Goal: Task Accomplishment & Management: Complete application form

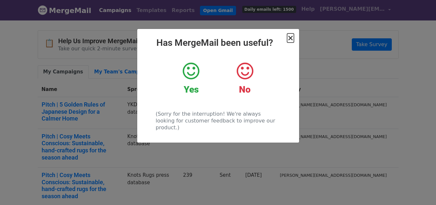
click at [290, 41] on span "×" at bounding box center [290, 37] width 6 height 9
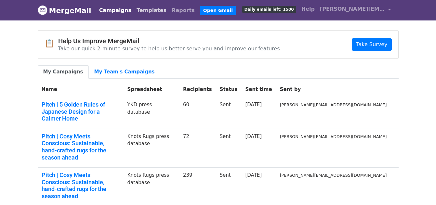
click at [138, 6] on link "Templates" at bounding box center [151, 10] width 35 height 13
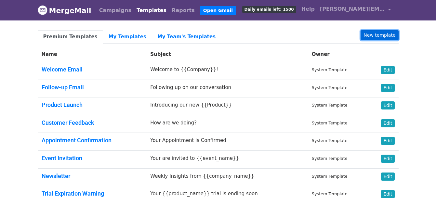
click at [385, 38] on link "New template" at bounding box center [379, 35] width 38 height 10
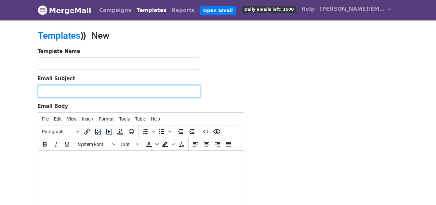
click at [101, 89] on input "Email Subject" at bounding box center [119, 91] width 162 height 12
type input "INVITE | Knots Rugs x Decorex"
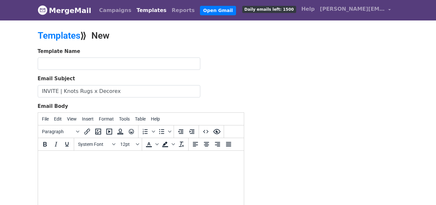
click at [106, 160] on body at bounding box center [140, 159] width 195 height 7
click at [109, 145] on span "System Font" at bounding box center [94, 144] width 32 height 5
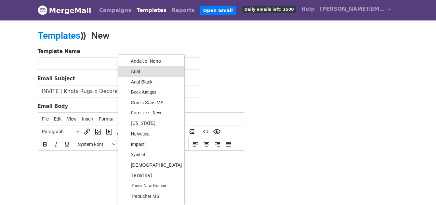
click at [135, 70] on div "Arial" at bounding box center [156, 72] width 51 height 8
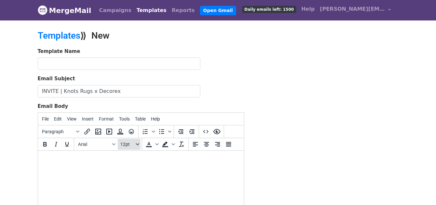
click at [139, 143] on button "12pt" at bounding box center [129, 144] width 23 height 11
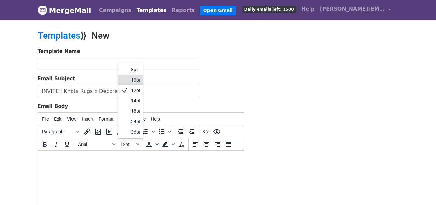
click at [137, 81] on div "10pt" at bounding box center [135, 80] width 9 height 8
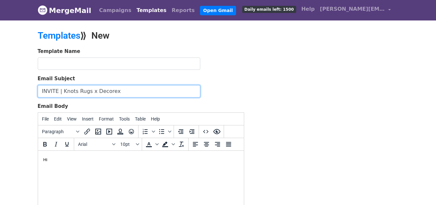
click at [139, 92] on input "INVITE | Knots Rugs x Decorex" at bounding box center [119, 91] width 162 height 12
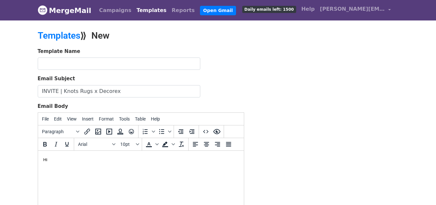
click at [96, 158] on body "﻿Hi" at bounding box center [140, 159] width 195 height 7
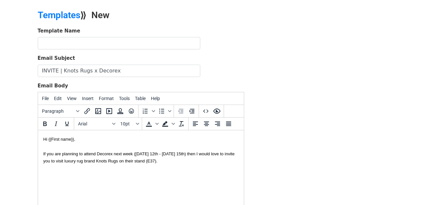
scroll to position [21, 0]
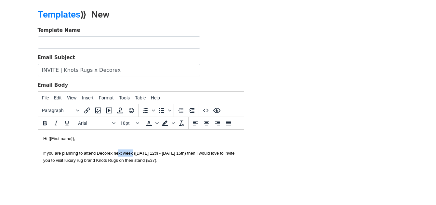
drag, startPoint x: 132, startPoint y: 153, endPoint x: 117, endPoint y: 153, distance: 14.9
click at [117, 153] on font "If you are planning to attend Decorex next week (Sunday 12th - Wednesday 15th) …" at bounding box center [138, 157] width 191 height 12
click at [95, 153] on font "If you are planning to attend Decorex (Sunday 12th - Wednesday 15th) then I wou…" at bounding box center [139, 157] width 192 height 12
click at [174, 154] on font "If you are planning to attend Decorex (Sunday 12th - Wednesday 15th) then I wou…" at bounding box center [139, 157] width 192 height 12
click at [134, 168] on div "If you are planning to attend Decorex (Sunday 12th - Wednesday 15th October) th…" at bounding box center [140, 160] width 195 height 36
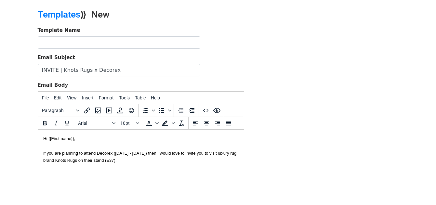
click at [186, 164] on div "If you are planning to attend Decorex (Sunday 12th - Wednesday 15th October) th…" at bounding box center [140, 160] width 195 height 36
click at [189, 161] on div "If you are planning to attend Decorex (Sunday 12th - Wednesday 15th October) th…" at bounding box center [140, 160] width 195 height 36
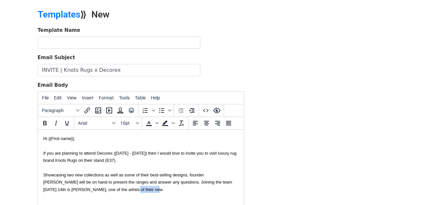
drag, startPoint x: 122, startPoint y: 189, endPoint x: 95, endPoint y: 190, distance: 27.3
click at [95, 190] on div "If you are planning to attend Decorex (Sunday 12th - Wednesday 15th October) th…" at bounding box center [140, 167] width 195 height 51
drag, startPoint x: 95, startPoint y: 191, endPoint x: 65, endPoint y: 190, distance: 29.9
click at [65, 190] on font "If you are planning to attend Decorex (Sunday 12th - Wednesday 15th October) th…" at bounding box center [139, 171] width 193 height 41
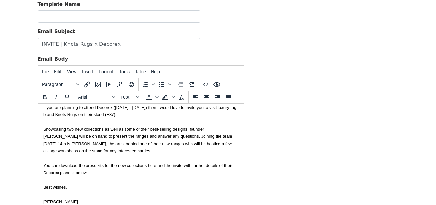
scroll to position [0, 0]
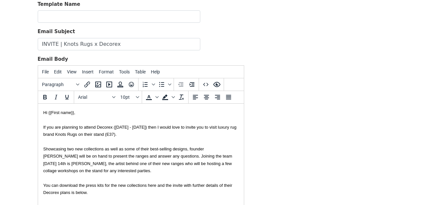
click at [119, 168] on div "If you are planning to attend Decorex (Sunday 12th - Wednesday 15th October) th…" at bounding box center [140, 145] width 195 height 58
click at [112, 191] on div "You can download the press kits for the new collections here and the invite wit…" at bounding box center [140, 196] width 195 height 29
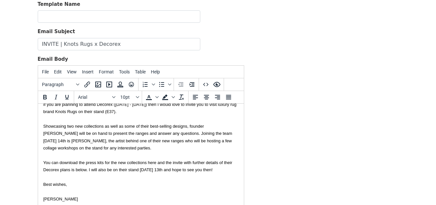
scroll to position [25, 0]
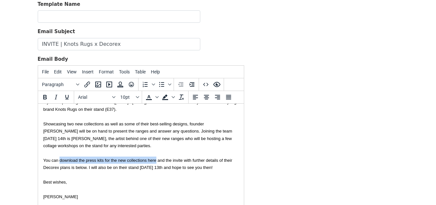
drag, startPoint x: 156, startPoint y: 160, endPoint x: 58, endPoint y: 160, distance: 97.1
click at [58, 160] on font "You can download the press kits for the new collections here and the invite wit…" at bounding box center [137, 171] width 189 height 27
click at [86, 81] on icon "Insert/edit link" at bounding box center [87, 85] width 8 height 8
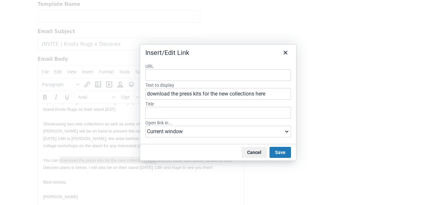
type input "https://www.dropbox.com/scl/fo/fzrgiltilyuwc0bm1fha2/AEJ43Wolg0d6-nV1woceugo?rl…"
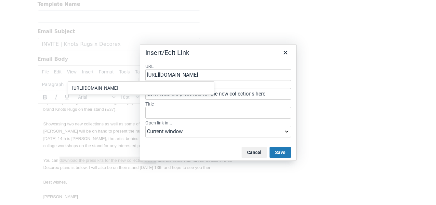
scroll to position [0, 187]
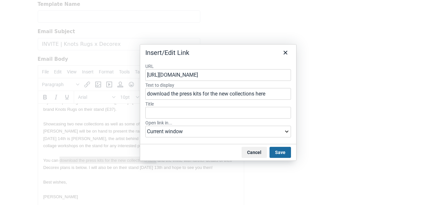
click at [275, 152] on button "Save" at bounding box center [279, 152] width 21 height 11
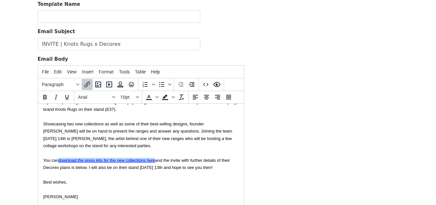
click at [150, 142] on div "If you are planning to attend Decorex (Sunday 12th - Wednesday 15th October) th…" at bounding box center [140, 120] width 195 height 58
click at [83, 194] on div "[PERSON_NAME]" at bounding box center [140, 196] width 195 height 7
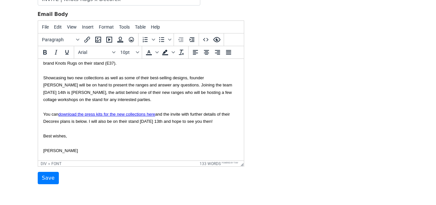
scroll to position [40, 0]
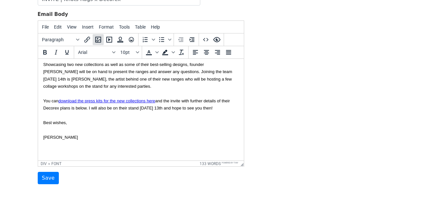
click at [97, 39] on icon "Insert/edit image" at bounding box center [98, 40] width 8 height 8
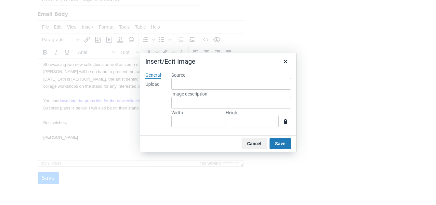
click at [157, 84] on div "Upload" at bounding box center [152, 84] width 14 height 6
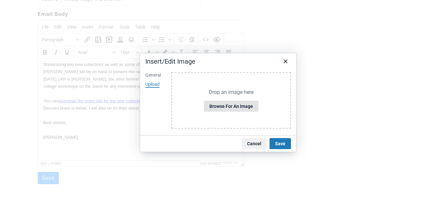
click at [230, 110] on button "Browse for an image" at bounding box center [231, 106] width 55 height 11
click at [232, 108] on button "Browse for an image" at bounding box center [231, 106] width 55 height 11
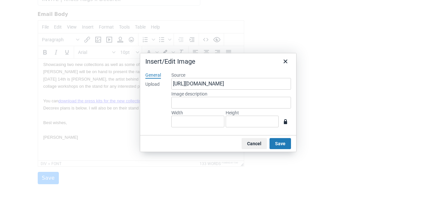
type input "1341"
type input "993"
click at [283, 142] on button "Save" at bounding box center [279, 143] width 21 height 11
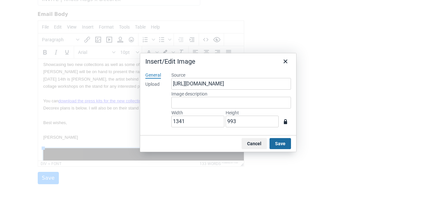
scroll to position [357, 5]
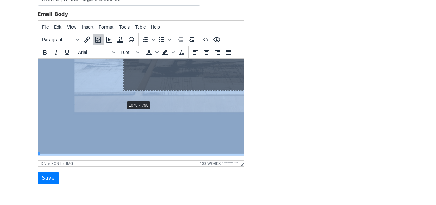
drag, startPoint x: 39, startPoint y: 153, endPoint x: 133, endPoint y: 92, distance: 112.2
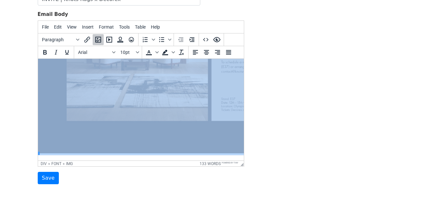
scroll to position [287, 5]
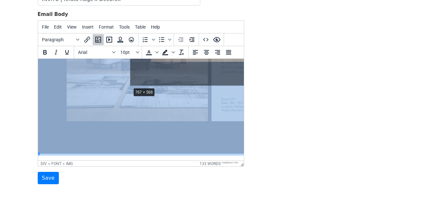
drag, startPoint x: 39, startPoint y: 153, endPoint x: 132, endPoint y: 86, distance: 114.7
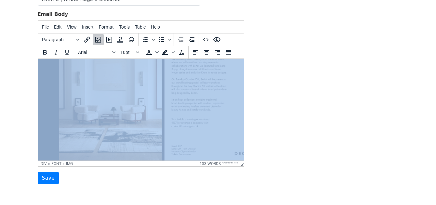
scroll to position [218, 5]
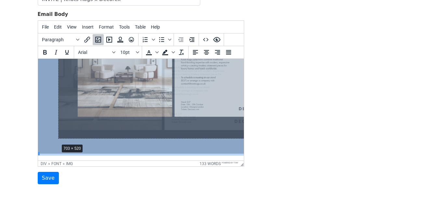
drag, startPoint x: 39, startPoint y: 154, endPoint x: 131, endPoint y: 92, distance: 111.2
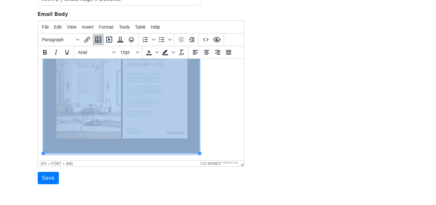
scroll to position [150, 0]
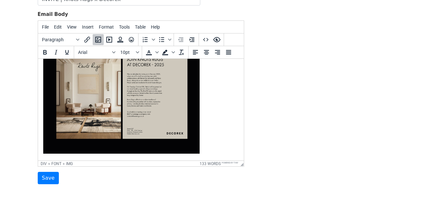
click at [231, 103] on div "[PERSON_NAME]" at bounding box center [140, 89] width 195 height 132
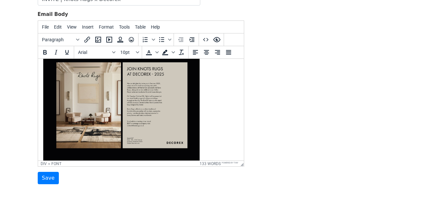
scroll to position [143, 0]
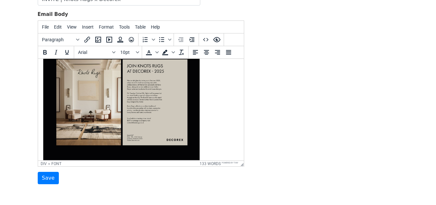
click at [164, 109] on img at bounding box center [121, 103] width 156 height 116
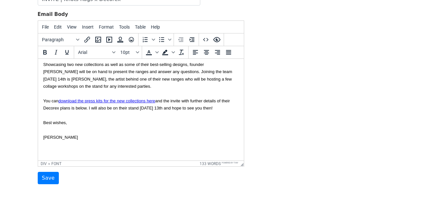
scroll to position [40, 0]
click at [98, 39] on icon "Insert/edit image" at bounding box center [98, 40] width 8 height 8
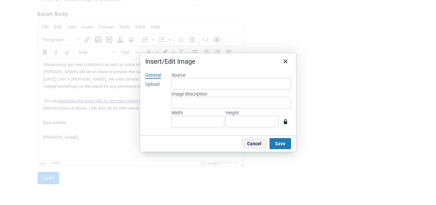
click at [156, 83] on div "Upload" at bounding box center [152, 84] width 14 height 6
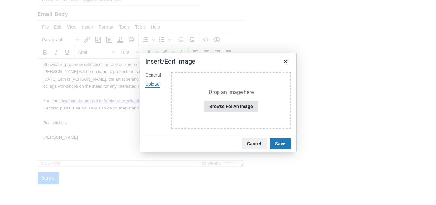
click at [229, 104] on button "Browse for an image" at bounding box center [231, 106] width 55 height 11
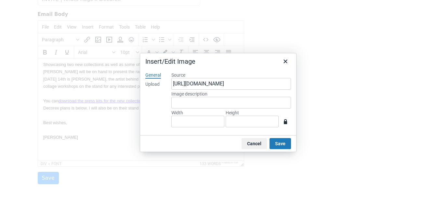
type input "1341"
type input "886"
click at [247, 121] on input "886" at bounding box center [251, 122] width 53 height 12
type input "133"
type input "88"
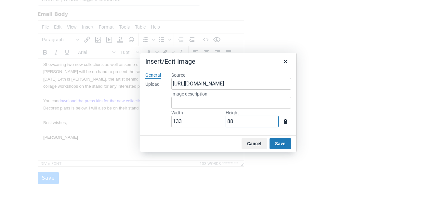
type input "12"
type input "8"
type input "5"
type input "76"
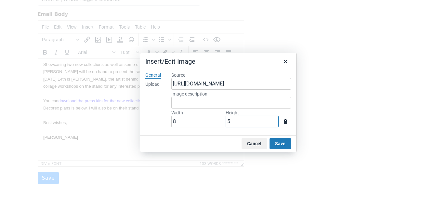
type input "50"
type input "757"
type input "500"
click at [274, 138] on div "Cancel Save" at bounding box center [218, 143] width 156 height 17
click at [274, 145] on button "Save" at bounding box center [279, 143] width 21 height 11
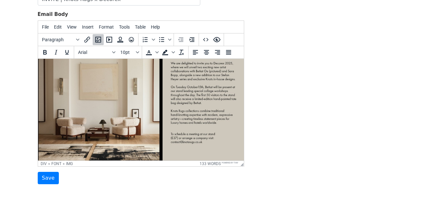
scroll to position [101, 5]
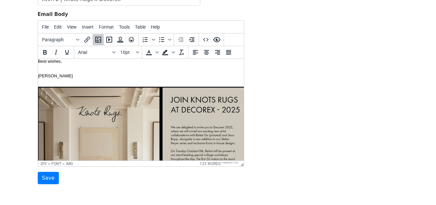
click at [125, 79] on div "[PERSON_NAME]" at bounding box center [135, 161] width 195 height 179
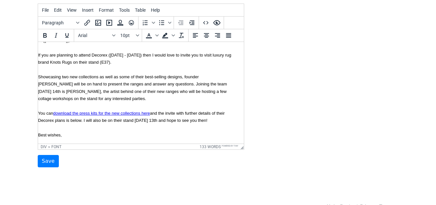
scroll to position [0, 5]
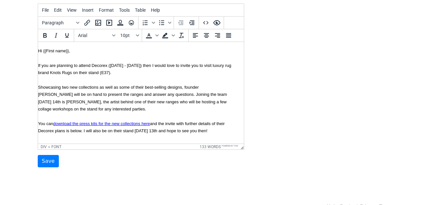
click at [90, 66] on font "If you are planning to attend Decorex (Sunday 12th - Wednesday 15th October) th…" at bounding box center [134, 87] width 193 height 48
click at [211, 73] on div "If you are planning to attend this year's Decorex (Sunday 12th - Wednesday 15th…" at bounding box center [135, 83] width 195 height 58
click at [140, 82] on div "If you are planning to attend this year's Decorex (Sunday 12th - Wednesday 15th…" at bounding box center [135, 83] width 195 height 58
drag, startPoint x: 137, startPoint y: 72, endPoint x: 116, endPoint y: 73, distance: 20.5
click at [116, 73] on font "If you are planning to attend this year's Decorex (Sunday 12th - Wednesday 15th…" at bounding box center [134, 87] width 193 height 48
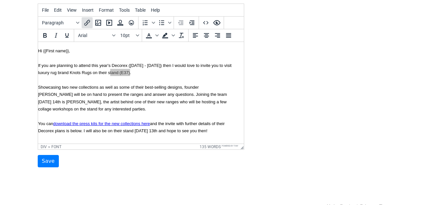
click at [85, 20] on icon "Insert/edit link" at bounding box center [87, 23] width 8 height 8
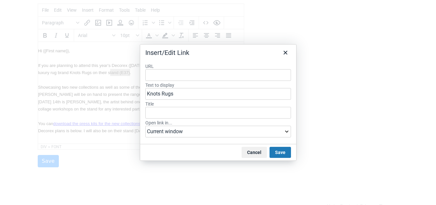
type input "https://knotsrugs.co.uk/"
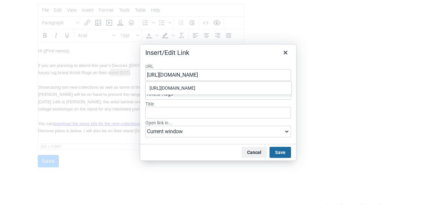
click at [278, 153] on button "Save" at bounding box center [279, 152] width 21 height 11
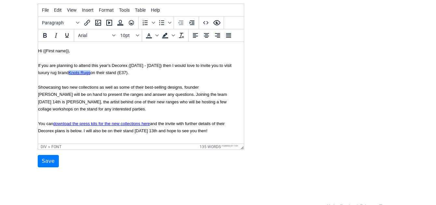
click at [112, 107] on div "If you are planning to attend this year's Decorex (Sunday 12th - Wednesday 15th…" at bounding box center [135, 83] width 195 height 58
click at [129, 111] on div "If you are planning to attend this year's Decorex (Sunday 12th - Wednesday 15th…" at bounding box center [135, 83] width 195 height 58
click at [97, 88] on font "If you are planning to attend this year's Decorex (Sunday 12th - Wednesday 15th…" at bounding box center [134, 87] width 193 height 48
click at [157, 109] on div "If you are planning to attend this year's Decorex (Sunday 12th - Wednesday 15th…" at bounding box center [135, 83] width 195 height 58
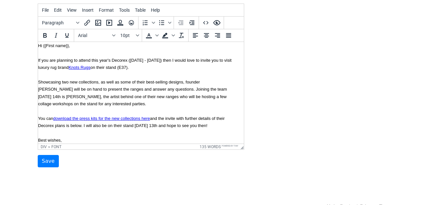
scroll to position [5, 5]
click at [162, 91] on font "If you are planning to attend this year's Decorex (Sunday 12th - Wednesday 15th…" at bounding box center [134, 82] width 193 height 48
click at [137, 104] on div "If you are planning to attend this year's Decorex (Sunday 12th - Wednesday 15th…" at bounding box center [135, 79] width 195 height 58
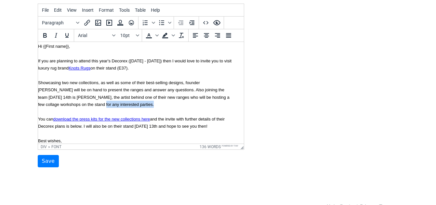
drag, startPoint x: 108, startPoint y: 105, endPoint x: 58, endPoint y: 104, distance: 50.0
click at [58, 105] on div "If you are planning to attend this year's Decorex (Sunday 12th - Wednesday 15th…" at bounding box center [135, 79] width 195 height 58
click at [185, 98] on font "If you are planning to attend this year's Decorex (Sunday 12th - Wednesday 15th…" at bounding box center [134, 82] width 193 height 48
click at [125, 105] on div "If you are planning to attend this year's Decorex (Sunday 12th - Wednesday 15th…" at bounding box center [135, 79] width 195 height 58
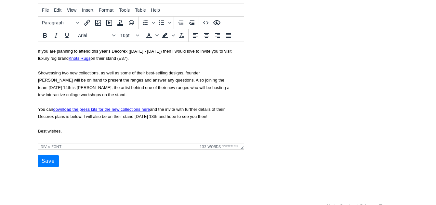
click at [166, 124] on div "You can download the press kits for the new collections here and the invite wit…" at bounding box center [135, 120] width 195 height 29
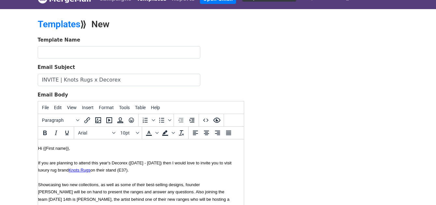
scroll to position [0, 0]
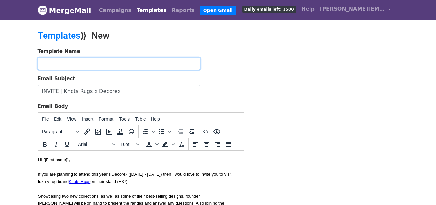
click at [60, 63] on input "text" at bounding box center [119, 64] width 162 height 12
type input "Decorex x Knots Rugs invite"
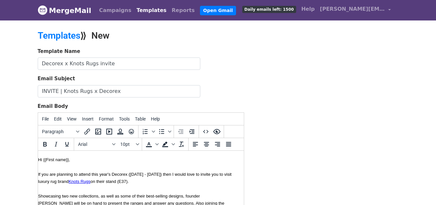
click at [209, 66] on div "Template Name Decorex x Knots Rugs invite" at bounding box center [141, 59] width 206 height 22
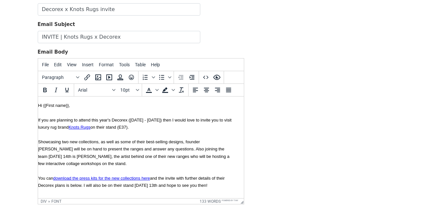
scroll to position [123, 0]
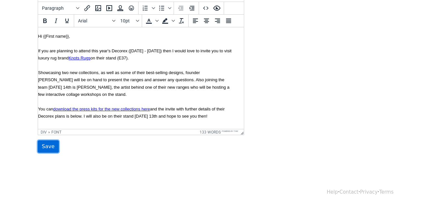
click at [45, 146] on input "Save" at bounding box center [48, 146] width 21 height 12
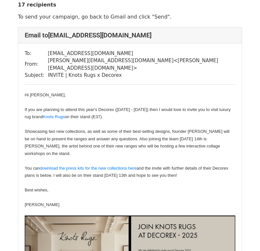
scroll to position [22, 0]
